Goal: Task Accomplishment & Management: Use online tool/utility

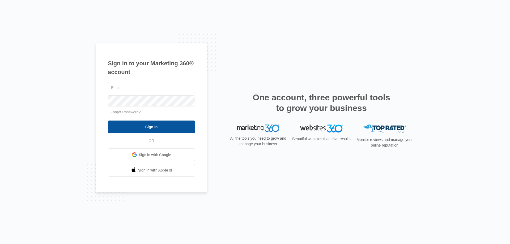
type input "[EMAIL_ADDRESS][DOMAIN_NAME]"
click at [146, 129] on input "Sign In" at bounding box center [151, 127] width 87 height 13
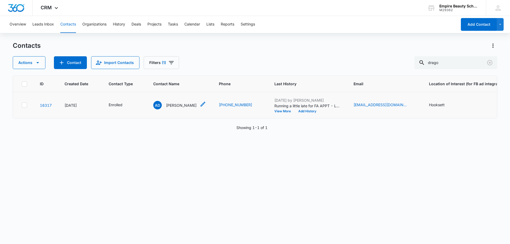
click at [175, 106] on p "Averi Drago" at bounding box center [181, 106] width 31 height 6
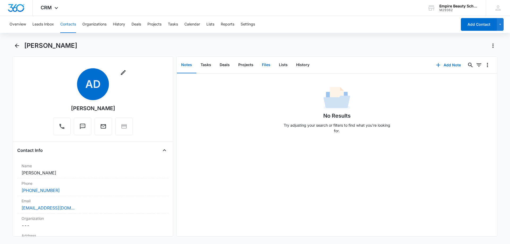
click at [267, 66] on button "Files" at bounding box center [266, 65] width 17 height 16
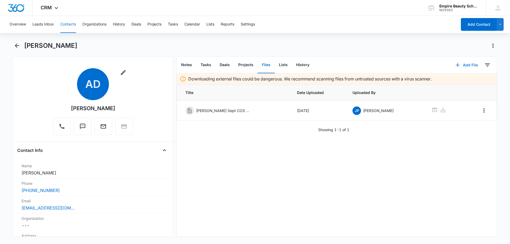
click at [467, 63] on button "Add File" at bounding box center [466, 65] width 33 height 13
click at [459, 81] on div "Upload Files" at bounding box center [459, 82] width 21 height 4
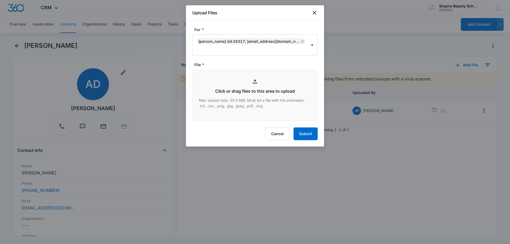
type input "C:\fakepath\Averi Drago Sept COS 2025.pdf"
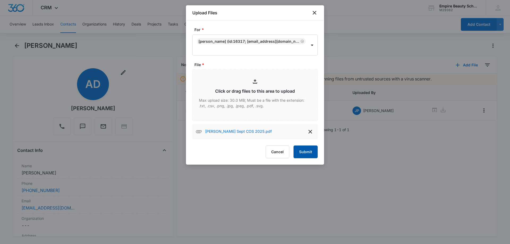
click at [312, 151] on button "Submit" at bounding box center [305, 152] width 24 height 13
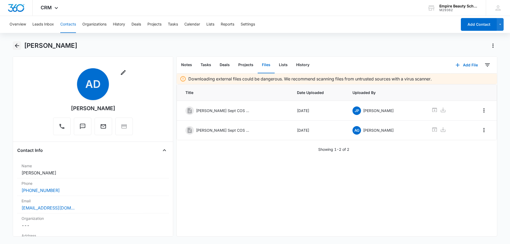
click at [15, 43] on icon "Back" at bounding box center [17, 45] width 6 height 6
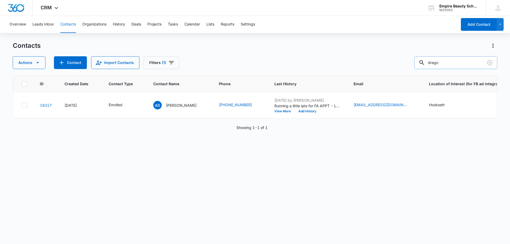
click at [458, 63] on input "drago" at bounding box center [455, 62] width 83 height 13
drag, startPoint x: 450, startPoint y: 61, endPoint x: 419, endPoint y: 61, distance: 30.3
click at [421, 61] on input "drago" at bounding box center [455, 62] width 83 height 13
type input "willard"
click at [166, 61] on button "Filters (1)" at bounding box center [161, 62] width 35 height 13
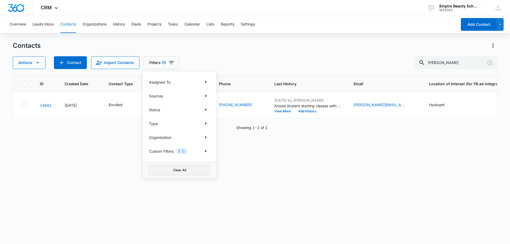
click at [169, 172] on button "Clear All" at bounding box center [179, 170] width 61 height 10
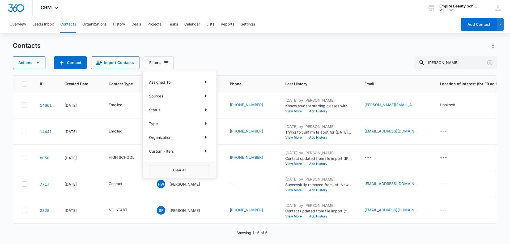
click at [274, 67] on div "Actions Contact Import Contacts Filters Assigned To Sources Status Type Organiz…" at bounding box center [255, 62] width 484 height 13
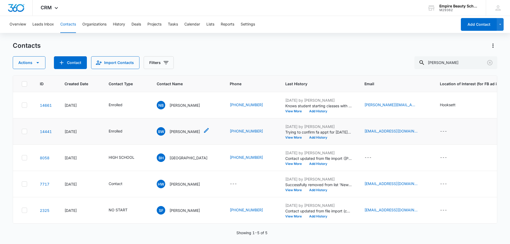
click at [183, 133] on p "Brooke Willard" at bounding box center [184, 132] width 31 height 6
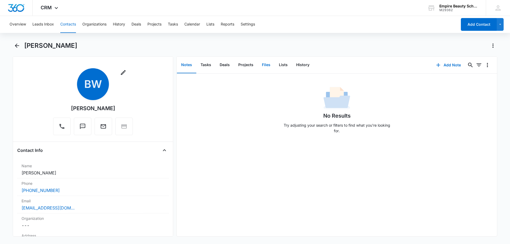
click at [268, 64] on button "Files" at bounding box center [266, 65] width 17 height 16
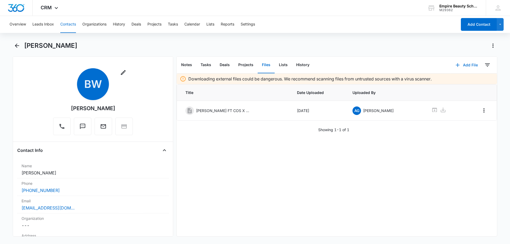
click at [470, 60] on button "Add File" at bounding box center [466, 65] width 33 height 13
click at [459, 82] on div "Upload Files" at bounding box center [459, 82] width 21 height 4
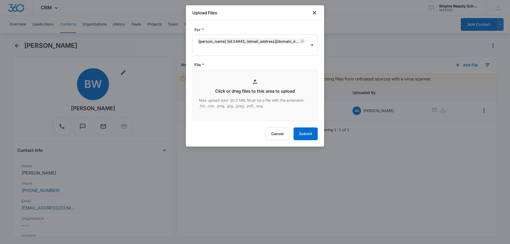
type input "C:\fakepath\Brooke Willard FT COS X Sept 2025.pdf"
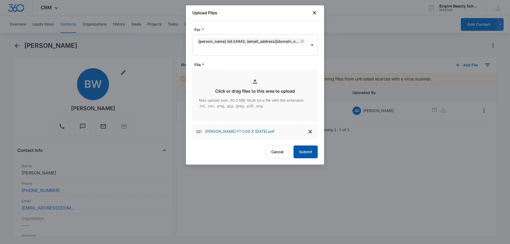
click at [310, 155] on button "Submit" at bounding box center [305, 152] width 24 height 13
